Goal: Information Seeking & Learning: Find specific fact

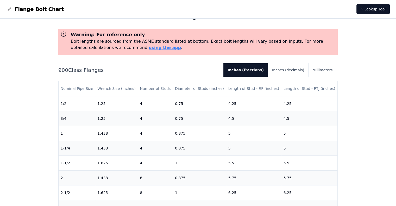
scroll to position [26, 0]
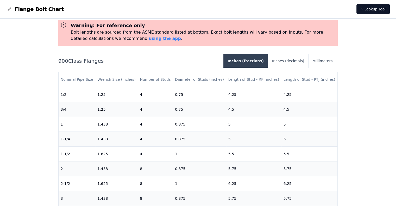
click at [259, 60] on button "Inches (fractions)" at bounding box center [245, 61] width 44 height 14
click at [285, 62] on button "Inches (decimals)" at bounding box center [288, 61] width 40 height 14
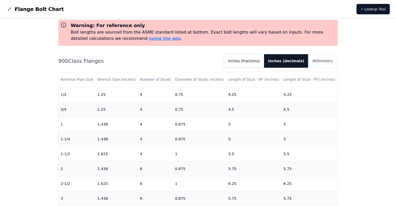
click at [264, 61] on button "Inches (fractions)" at bounding box center [244, 61] width 40 height 14
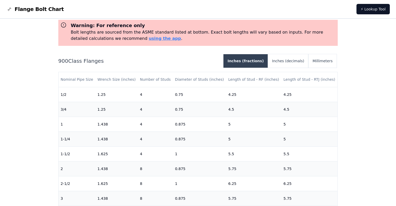
click at [265, 61] on button "Inches (fractions)" at bounding box center [245, 61] width 44 height 14
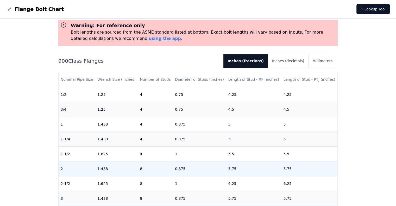
click at [102, 169] on td "1.438" at bounding box center [116, 168] width 42 height 15
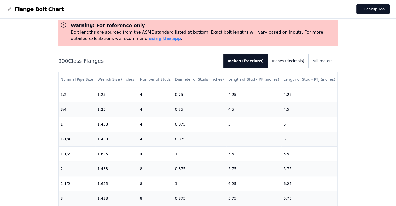
click at [293, 60] on button "Inches (decimals)" at bounding box center [288, 61] width 40 height 14
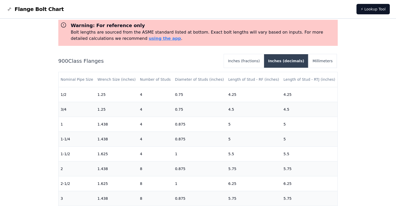
click at [293, 60] on button "Inches (decimals)" at bounding box center [286, 61] width 44 height 14
click at [330, 60] on button "Millimeters" at bounding box center [322, 61] width 28 height 14
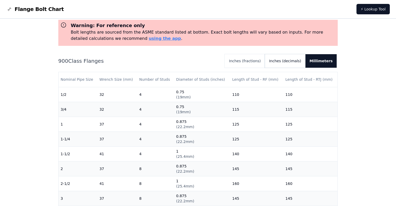
click at [295, 60] on button "Inches (decimals)" at bounding box center [284, 61] width 40 height 14
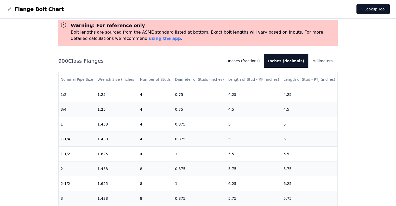
click at [254, 63] on button "Inches (fractions)" at bounding box center [244, 61] width 40 height 14
